Goal: Task Accomplishment & Management: Use online tool/utility

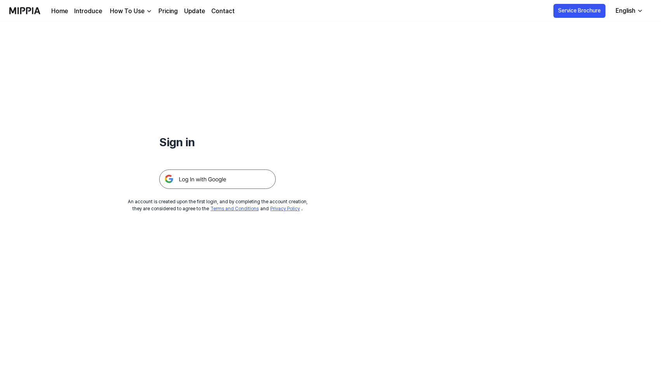
click at [226, 178] on img at bounding box center [217, 179] width 116 height 19
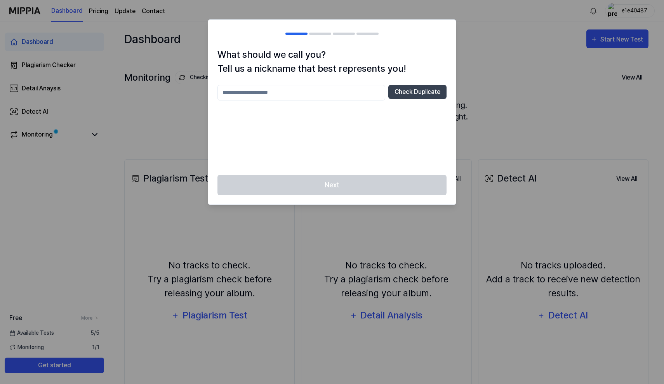
click at [324, 89] on input "text" at bounding box center [301, 93] width 168 height 16
type input "**********"
click at [328, 183] on div "Next" at bounding box center [332, 190] width 248 height 30
click at [424, 85] on button "Check Duplicate" at bounding box center [417, 92] width 58 height 14
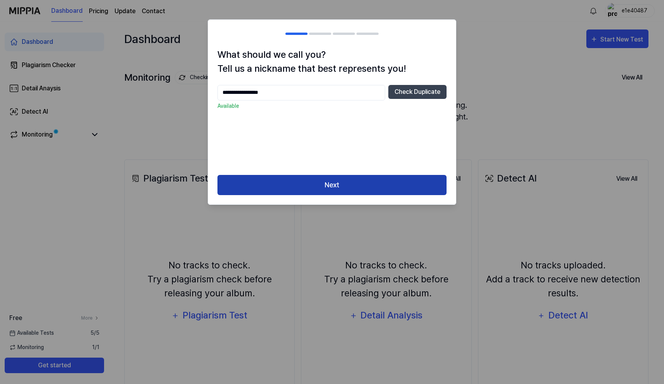
click at [302, 186] on button "Next" at bounding box center [331, 185] width 229 height 21
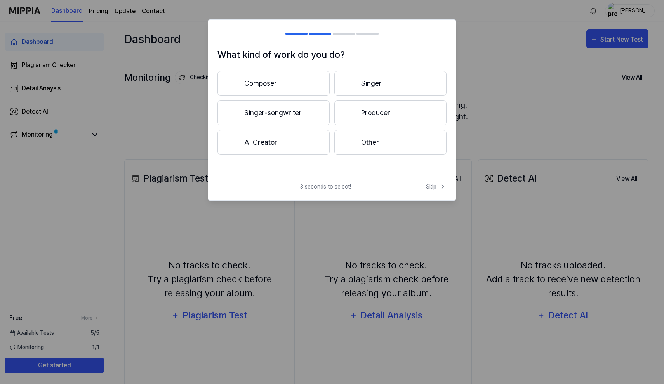
click at [293, 82] on button "Composer" at bounding box center [273, 83] width 112 height 25
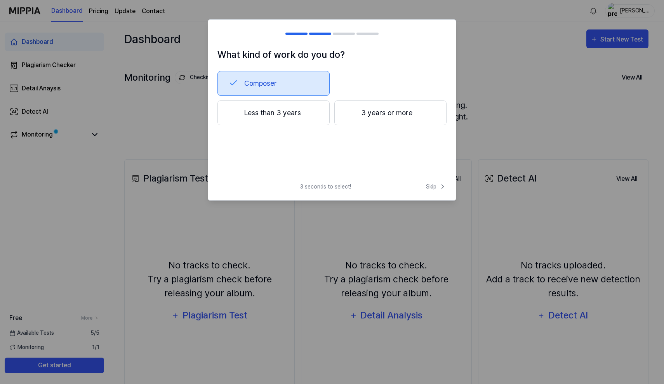
click at [311, 116] on button "Less than 3 years" at bounding box center [273, 113] width 112 height 25
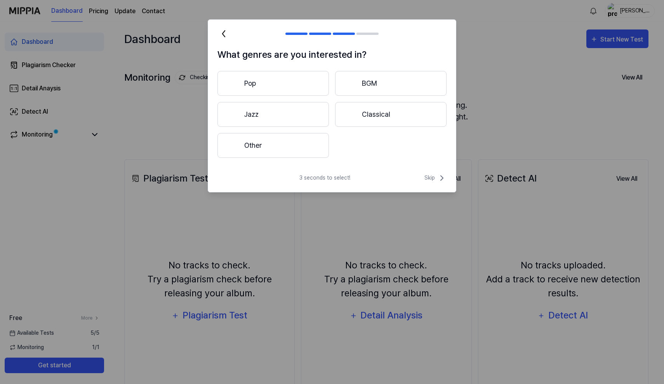
click at [295, 142] on button "Other" at bounding box center [272, 145] width 111 height 25
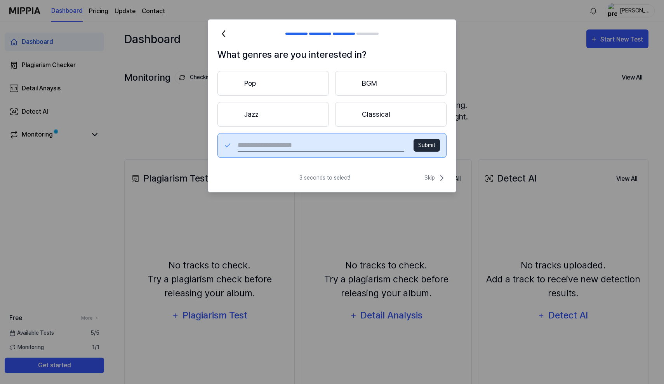
click at [369, 112] on button "Classical" at bounding box center [390, 114] width 111 height 25
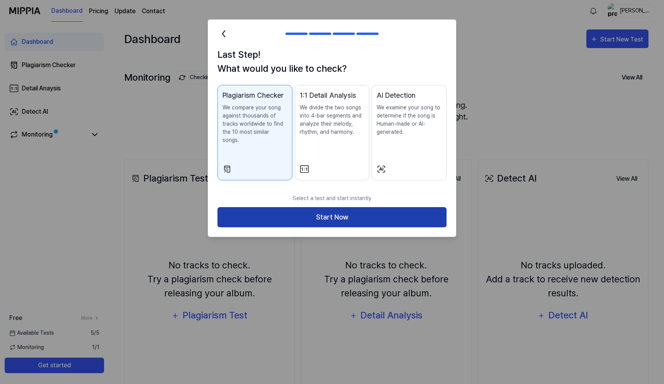
click at [306, 207] on button "Start Now" at bounding box center [331, 217] width 229 height 21
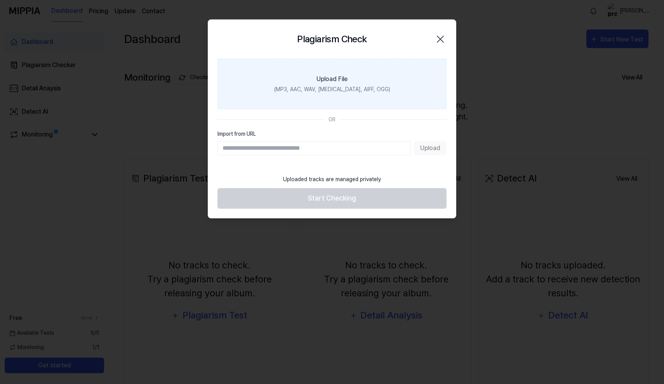
click at [350, 79] on label "Upload File (MP3, AAC, WAV, [MEDICAL_DATA], AIFF, OGG)" at bounding box center [331, 84] width 229 height 51
click at [0, 0] on input "Upload File (MP3, AAC, WAV, [MEDICAL_DATA], AIFF, OGG)" at bounding box center [0, 0] width 0 height 0
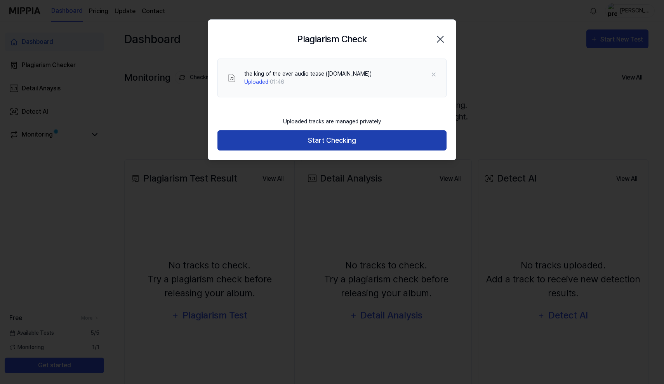
click at [340, 141] on button "Start Checking" at bounding box center [331, 140] width 229 height 21
click at [330, 139] on button "Start Checking" at bounding box center [331, 140] width 229 height 21
click at [336, 140] on button "Start Checking" at bounding box center [331, 140] width 229 height 21
click at [329, 137] on button "Start Checking" at bounding box center [331, 140] width 229 height 21
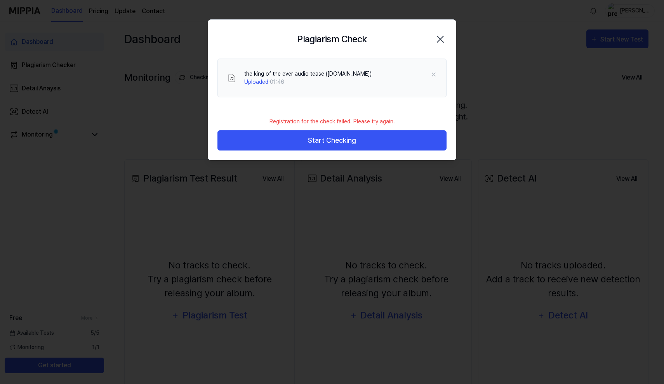
click at [440, 42] on icon "button" at bounding box center [440, 39] width 12 height 12
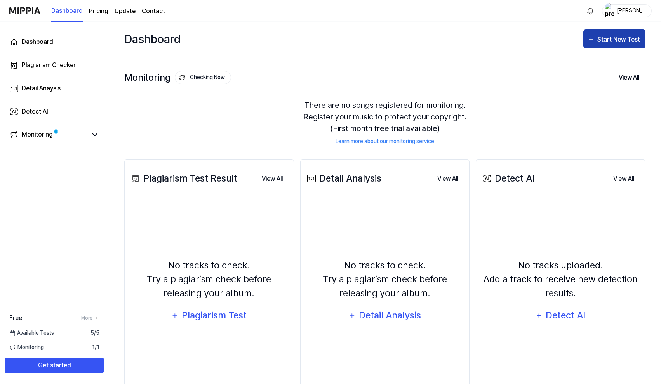
click at [604, 38] on div "Start New Test" at bounding box center [619, 40] width 44 height 10
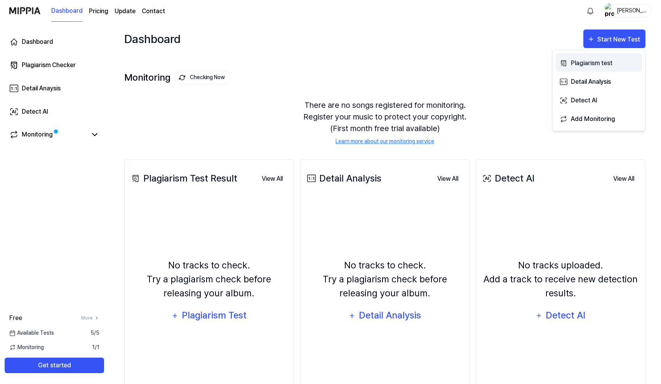
click at [618, 61] on div "Plagiarism test" at bounding box center [605, 63] width 68 height 10
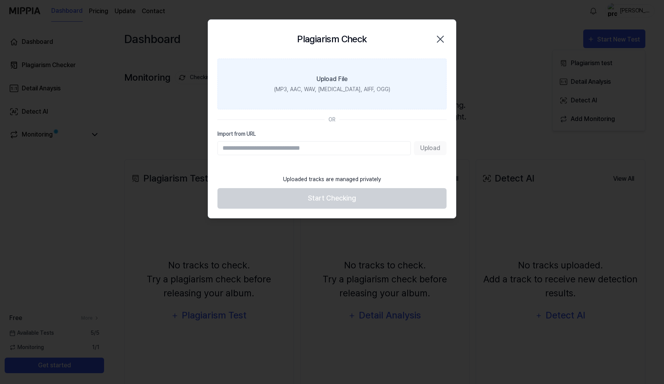
click at [356, 72] on label "Upload File (MP3, AAC, WAV, [MEDICAL_DATA], AIFF, OGG)" at bounding box center [331, 84] width 229 height 51
click at [0, 0] on input "Upload File (MP3, AAC, WAV, [MEDICAL_DATA], AIFF, OGG)" at bounding box center [0, 0] width 0 height 0
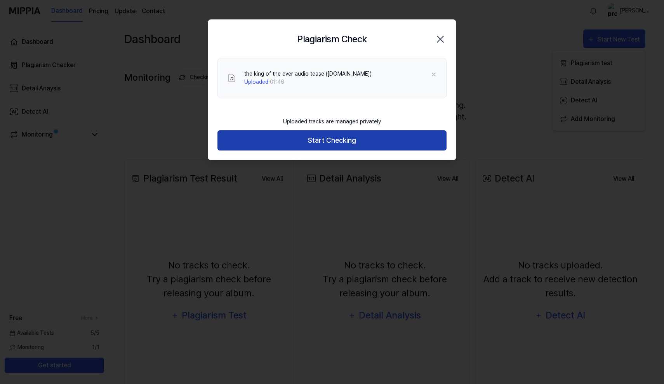
click at [334, 144] on button "Start Checking" at bounding box center [331, 140] width 229 height 21
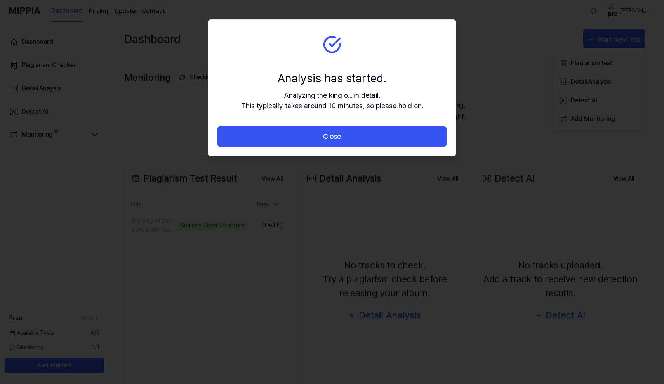
drag, startPoint x: 354, startPoint y: 57, endPoint x: 351, endPoint y: 56, distance: 4.1
click at [351, 58] on section "Analysis has started. Analyzing ' the king o... ' in detail. This typically tak…" at bounding box center [332, 73] width 248 height 107
click at [331, 106] on div "Analyzing ' the king o... ' in detail. This typically takes around 10 minutes, …" at bounding box center [332, 100] width 182 height 21
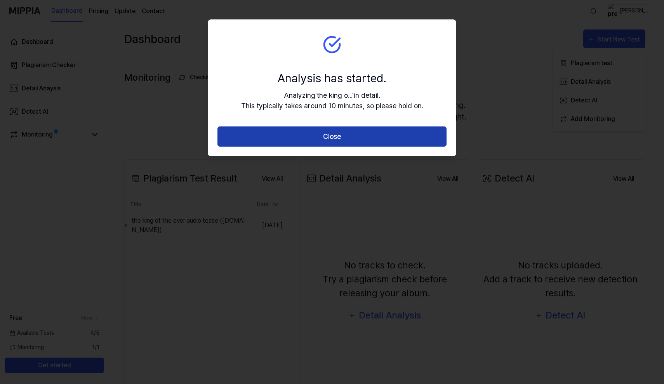
click at [320, 142] on button "Close" at bounding box center [331, 137] width 229 height 21
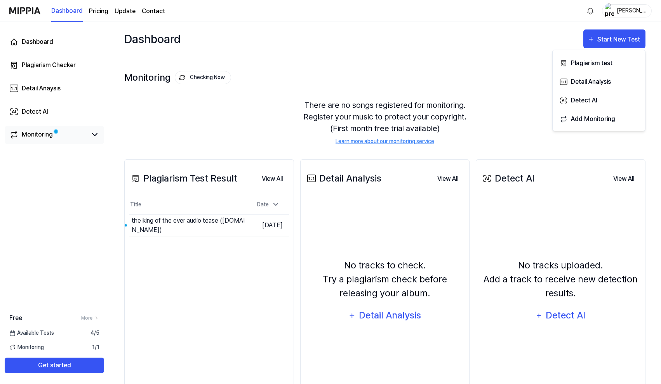
click at [53, 130] on span at bounding box center [55, 131] width 7 height 7
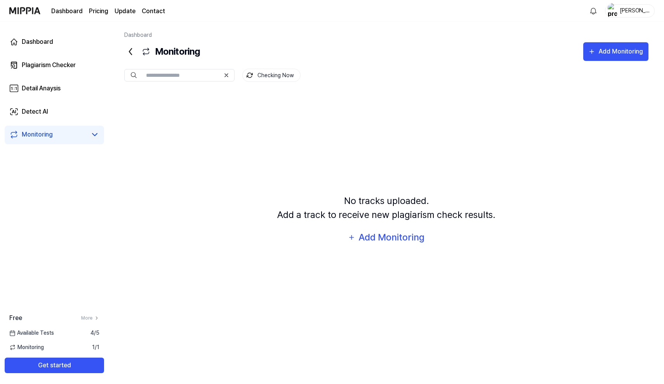
click at [92, 133] on icon at bounding box center [94, 134] width 9 height 9
click at [69, 346] on div "Monitoring 1 / 1" at bounding box center [54, 348] width 109 height 8
click at [101, 345] on div "Monitoring 1 / 1" at bounding box center [54, 348] width 109 height 8
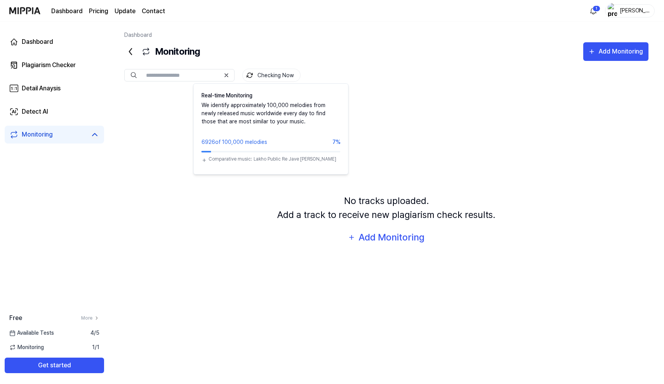
click at [263, 78] on button "Checking Now" at bounding box center [271, 75] width 58 height 13
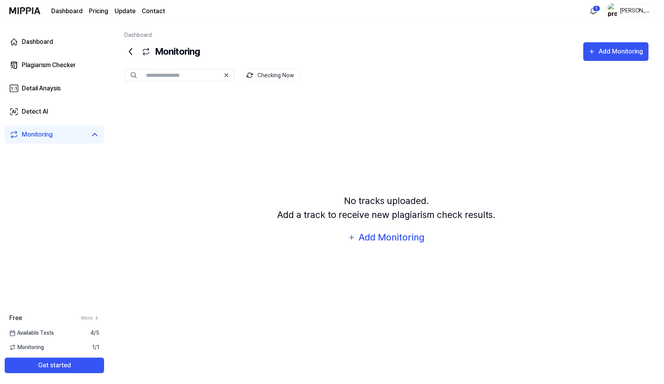
click at [263, 78] on button "Checking Now" at bounding box center [271, 75] width 58 height 13
click at [342, 118] on div "No tracks uploaded. Add a track to receive new plagiarism check results. Add Mo…" at bounding box center [386, 220] width 524 height 257
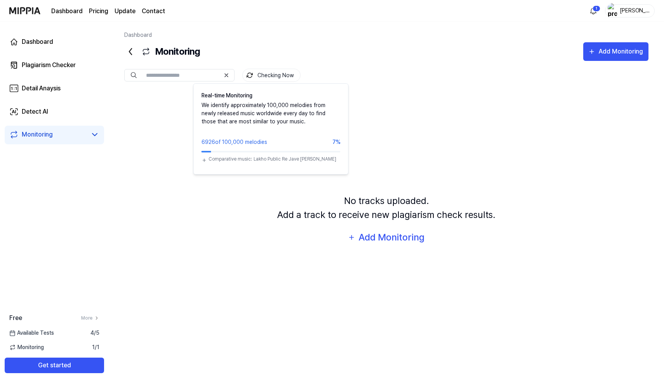
click at [268, 74] on button "Checking Now" at bounding box center [271, 75] width 58 height 13
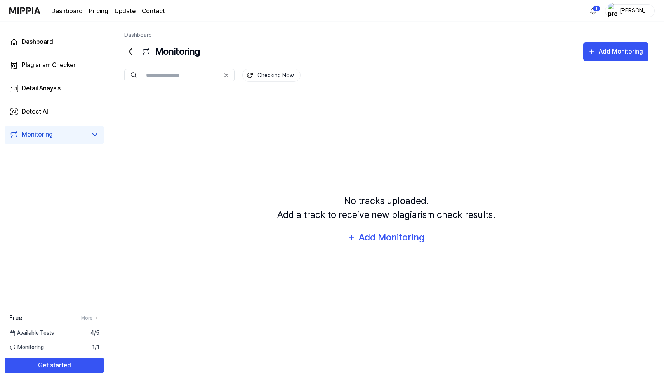
click at [132, 53] on icon at bounding box center [130, 51] width 12 height 12
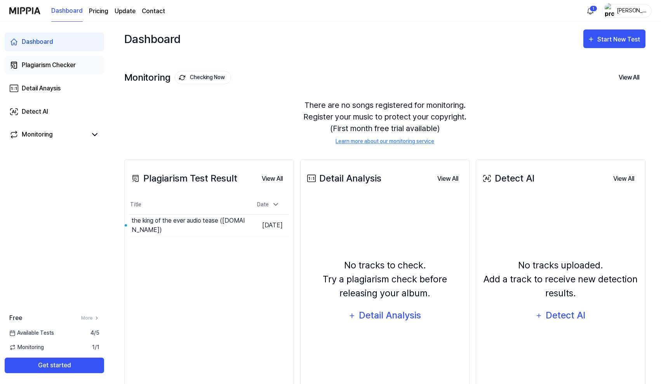
click at [50, 62] on div "Plagiarism Checker" at bounding box center [49, 65] width 54 height 9
